Goal: Information Seeking & Learning: Learn about a topic

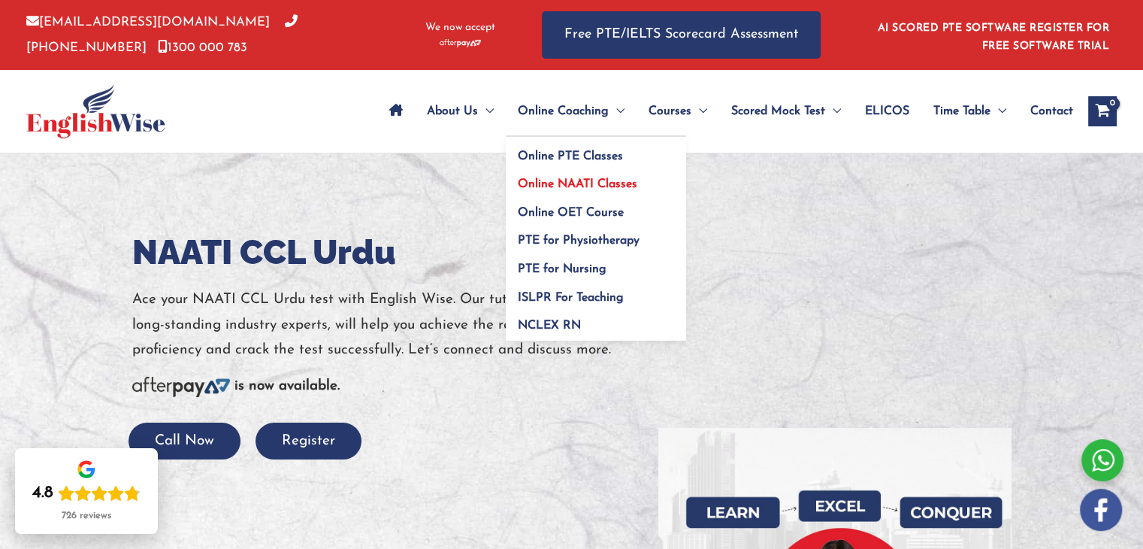
click at [564, 187] on span "Online NAATI Classes" at bounding box center [577, 184] width 119 height 12
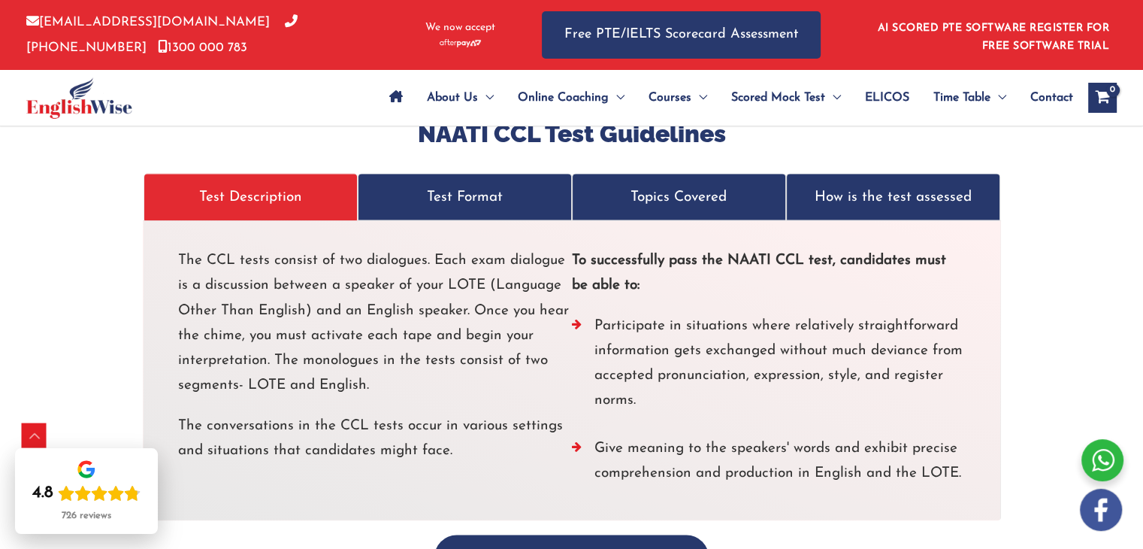
scroll to position [2820, 0]
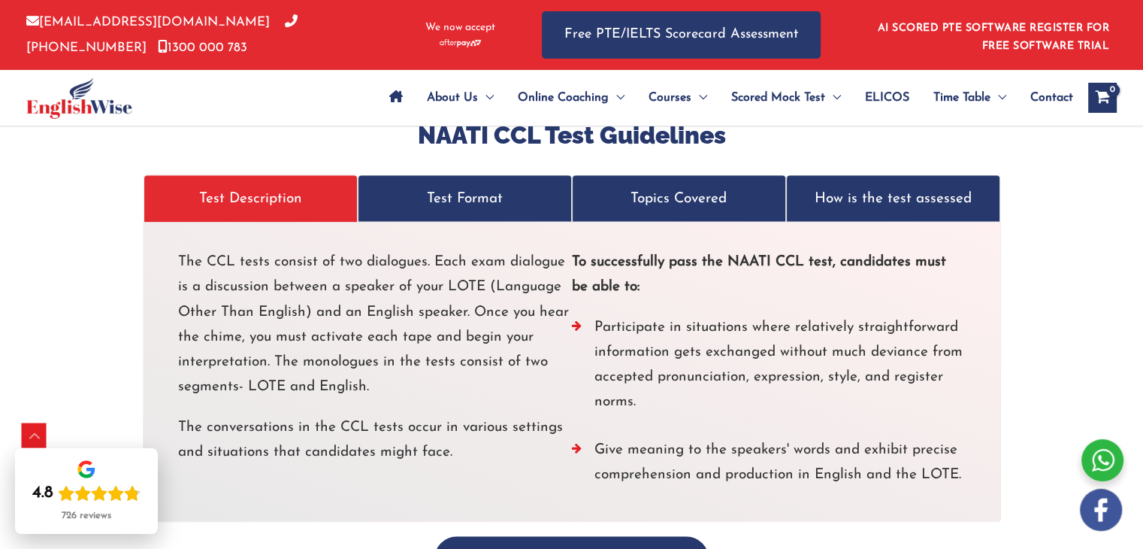
click at [443, 186] on p "Test Format" at bounding box center [464, 198] width 183 height 25
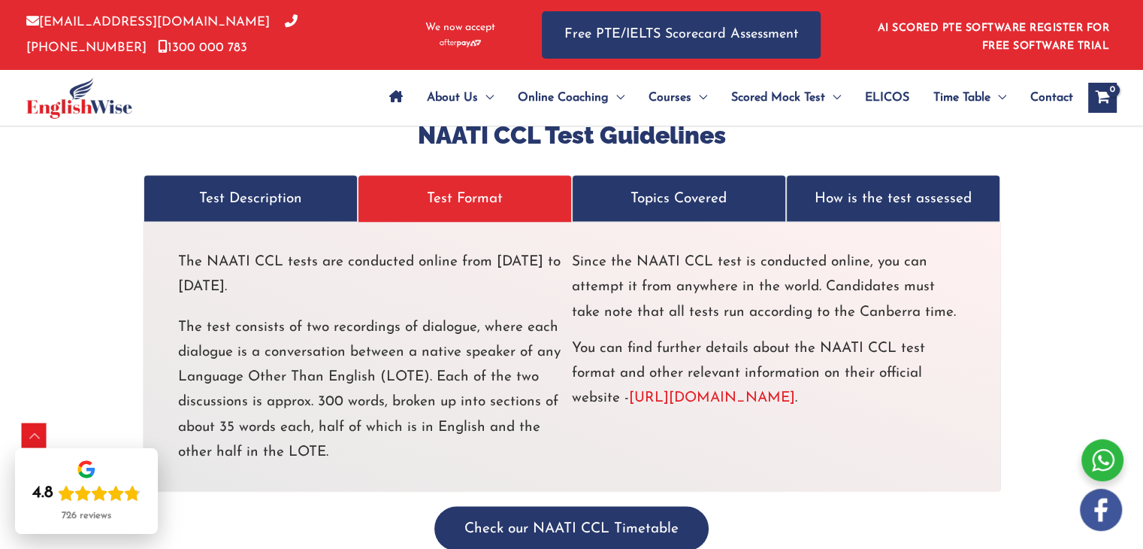
click at [631, 186] on p "Topics Covered" at bounding box center [679, 198] width 183 height 25
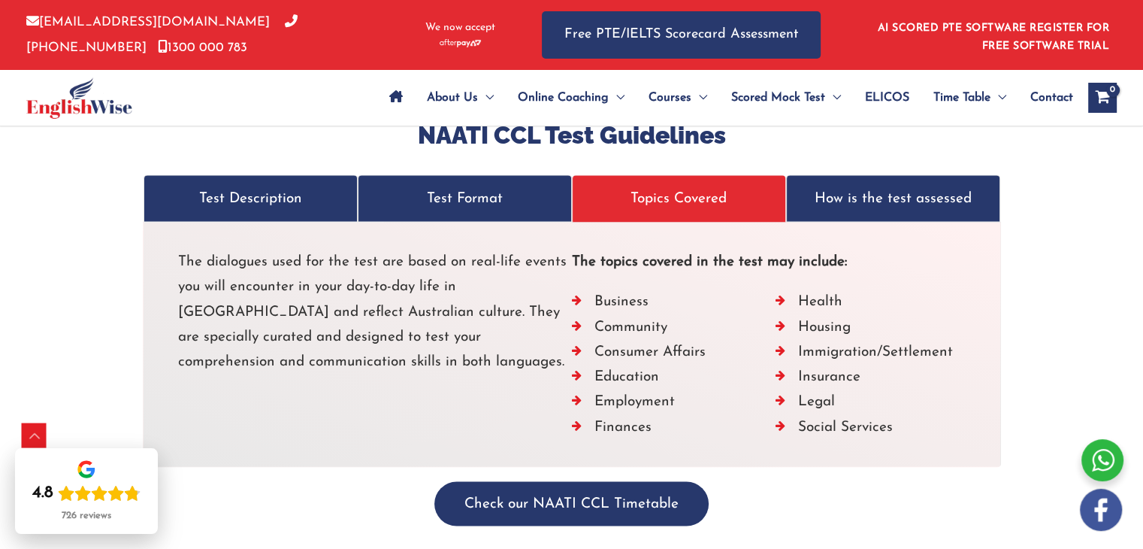
click at [806, 174] on link "How is the test assessed" at bounding box center [893, 197] width 214 height 47
